Goal: Task Accomplishment & Management: Use online tool/utility

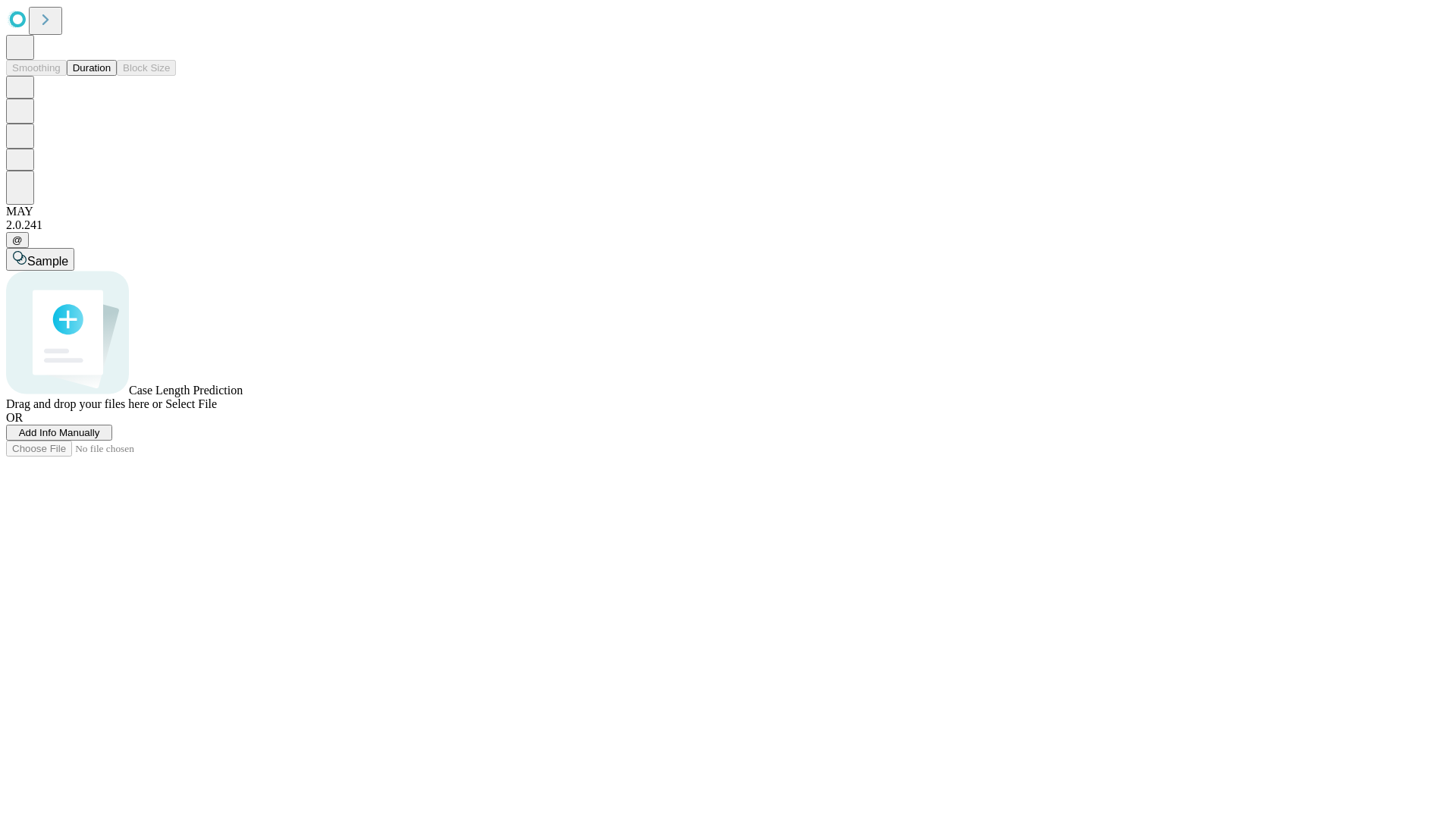
click at [110, 76] on button "Duration" at bounding box center [92, 68] width 50 height 16
click at [217, 410] on span "Select File" at bounding box center [190, 404] width 51 height 13
